Goal: Information Seeking & Learning: Learn about a topic

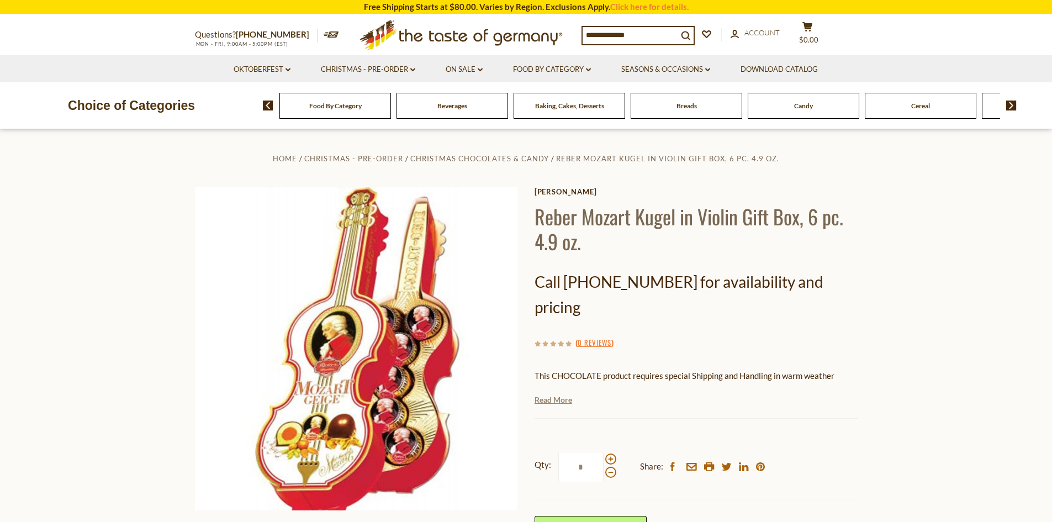
click at [556, 394] on link "Read More" at bounding box center [553, 399] width 38 height 11
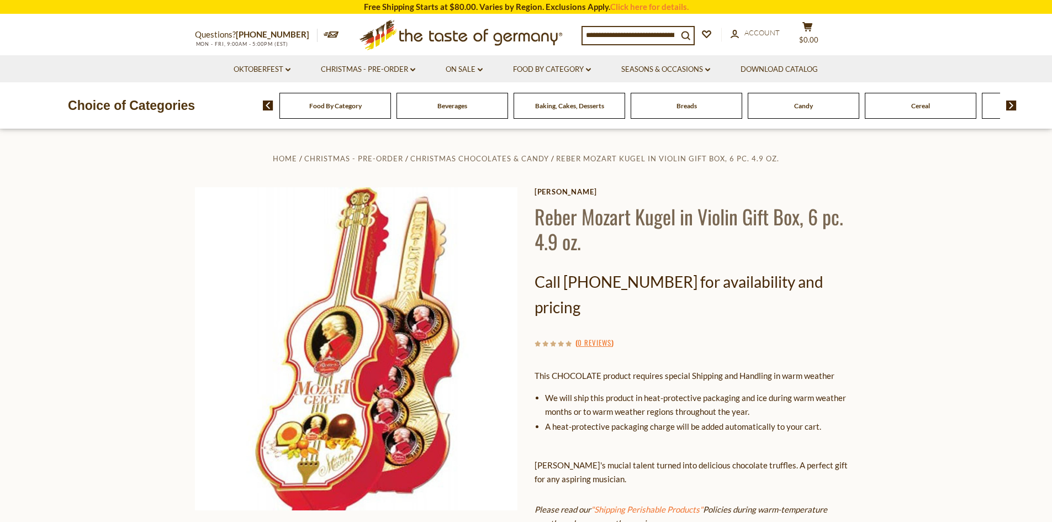
click at [618, 33] on input at bounding box center [629, 34] width 95 height 15
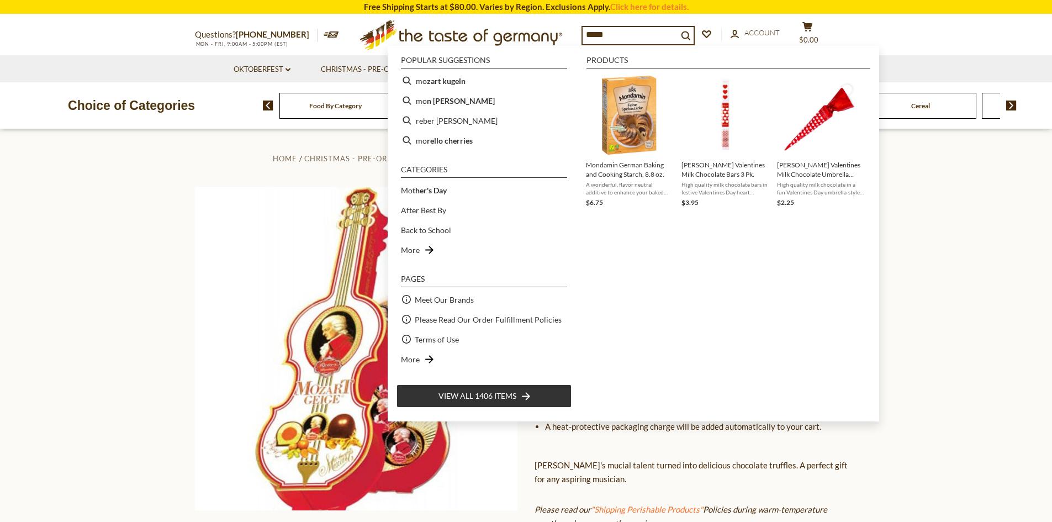
type input "******"
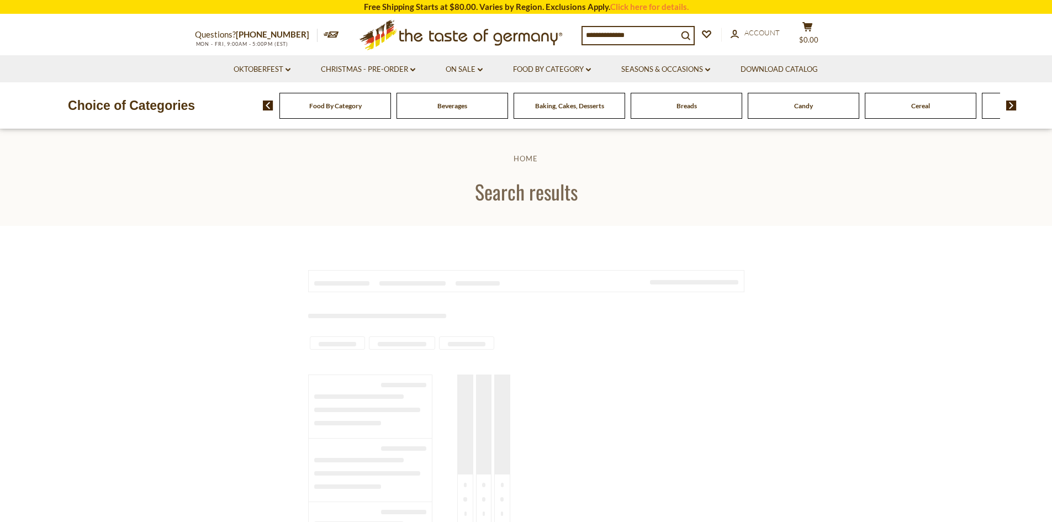
type input "******"
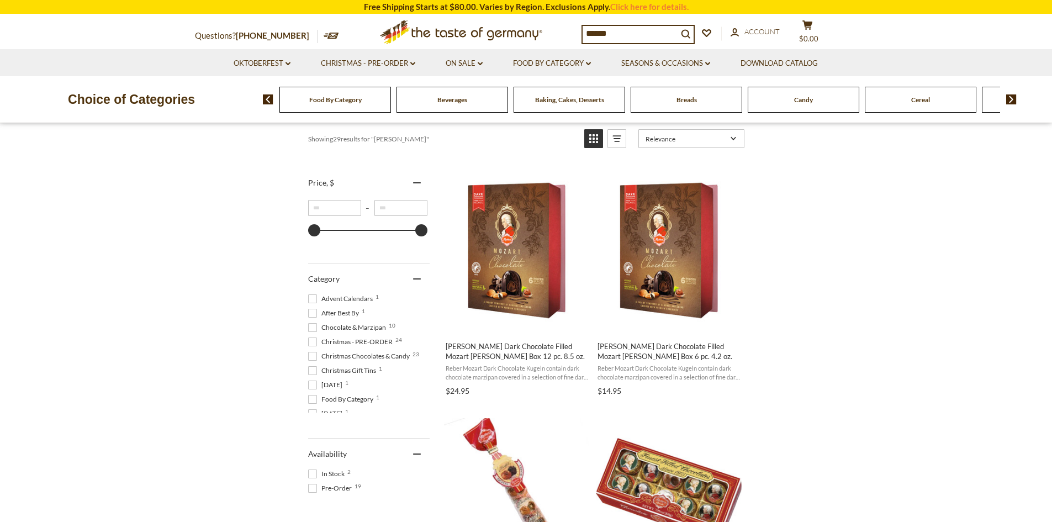
scroll to position [110, 0]
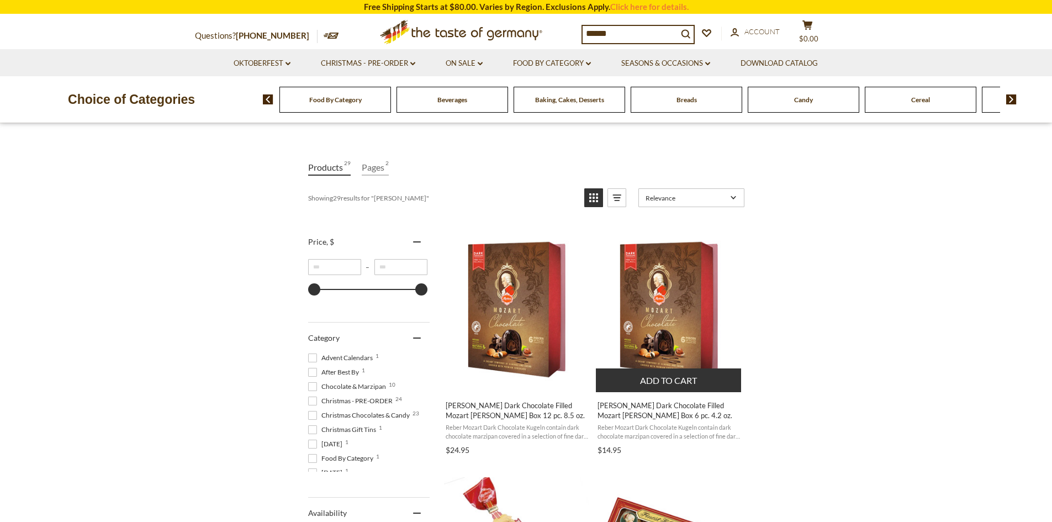
click at [662, 278] on img "Reber Dark Chocolate Filled Mozart Kugel Box 6 pc. 4.2 oz." at bounding box center [669, 309] width 146 height 146
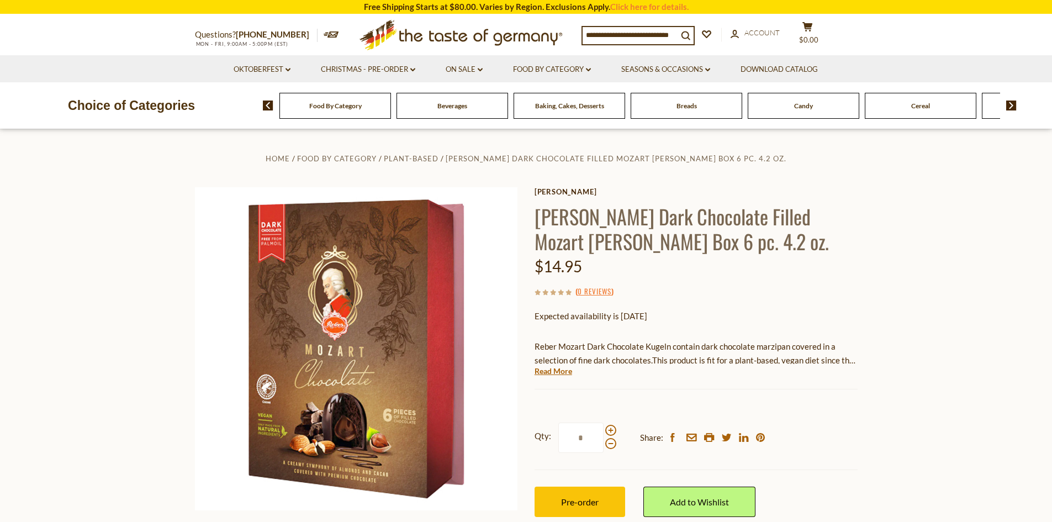
click at [649, 329] on div "[PERSON_NAME] Dark Chocolate Filled Mozart [PERSON_NAME] Box 6 pc. 4.2 oz. $14.…" at bounding box center [695, 364] width 323 height 354
click at [546, 368] on link "Read More" at bounding box center [553, 370] width 38 height 11
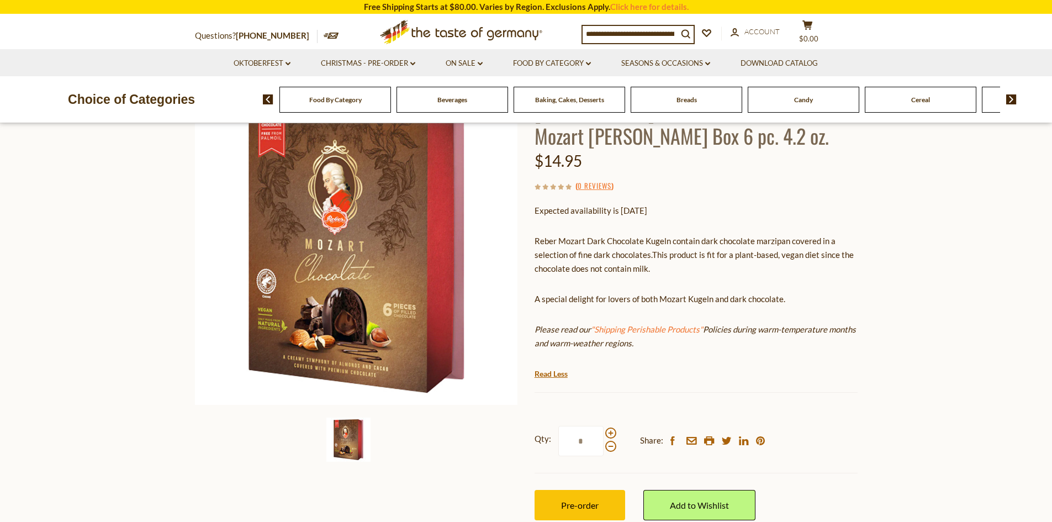
scroll to position [110, 0]
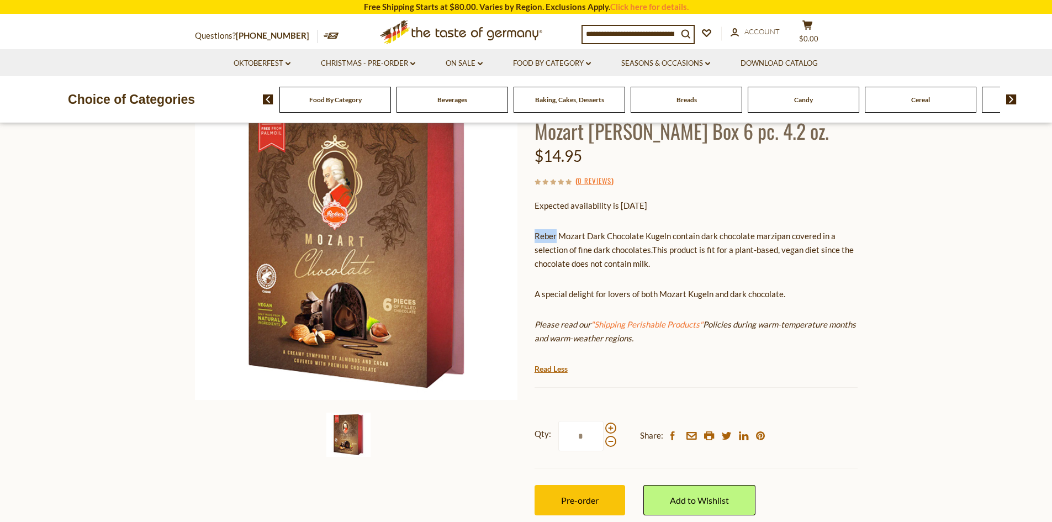
drag, startPoint x: 534, startPoint y: 235, endPoint x: 555, endPoint y: 236, distance: 21.6
click at [555, 236] on p "Reber Mozart Dark Chocolate Kugeln contain dark chocolate marzipan covered in a…" at bounding box center [695, 249] width 323 height 41
copy p "[PERSON_NAME]"
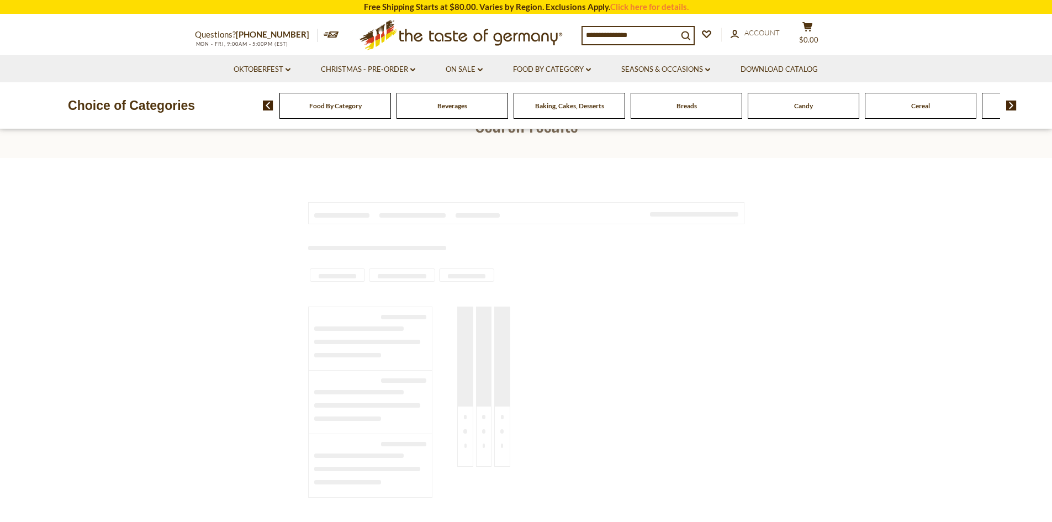
type input "******"
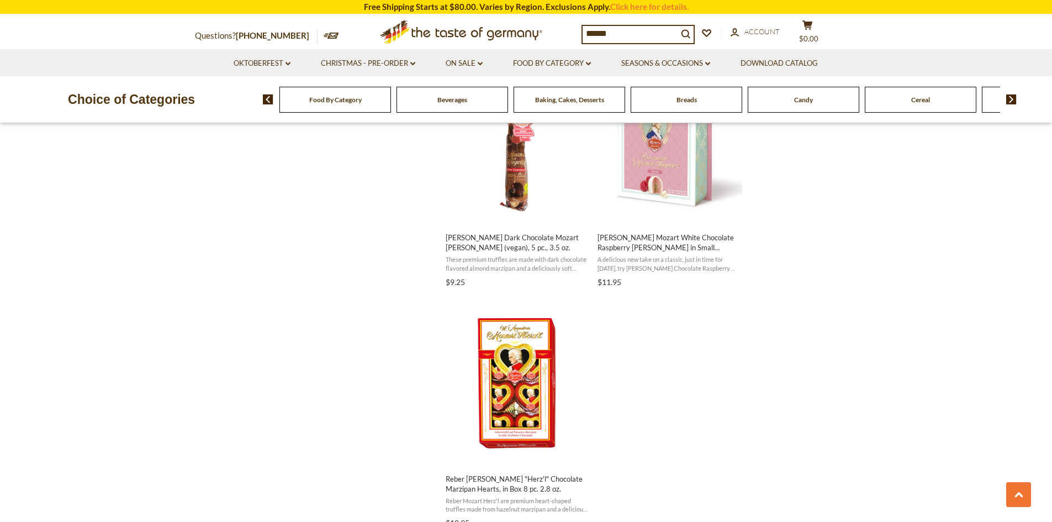
scroll to position [1877, 0]
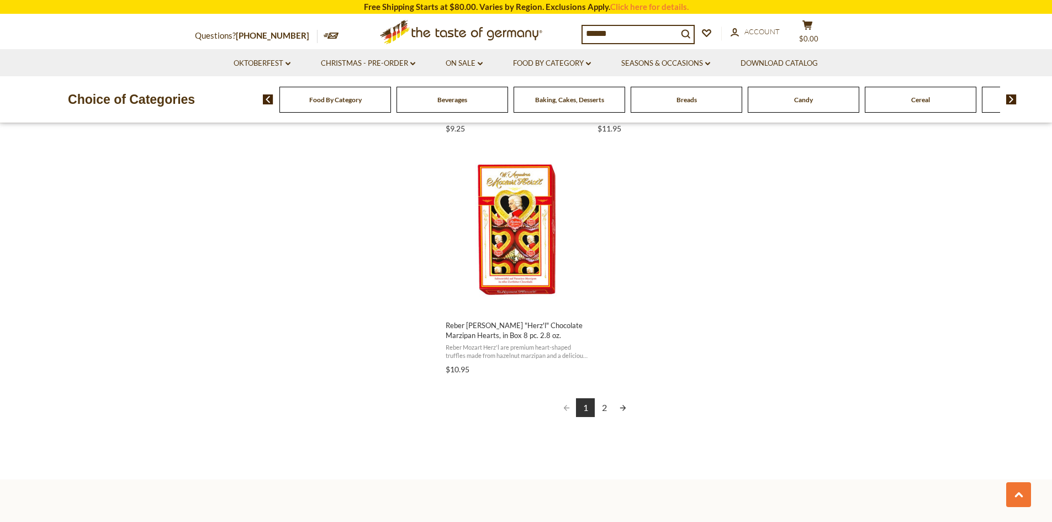
click at [623, 406] on link "Next page" at bounding box center [622, 407] width 19 height 19
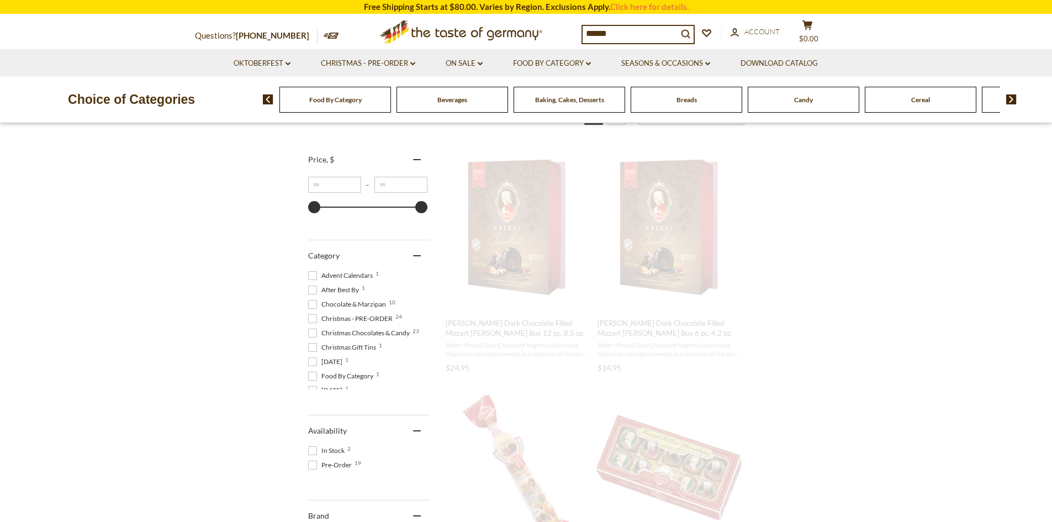
scroll to position [0, 0]
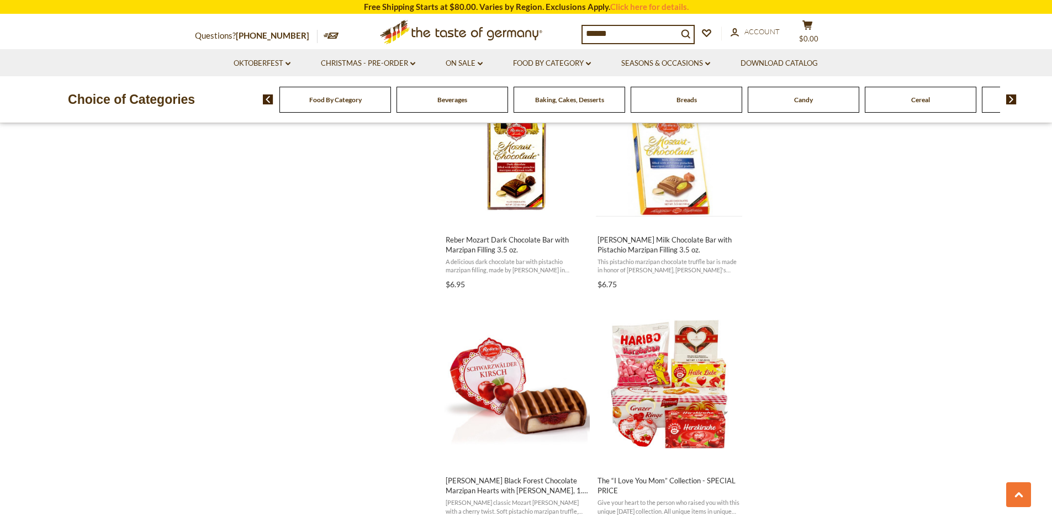
scroll to position [1380, 0]
